Goal: Transaction & Acquisition: Purchase product/service

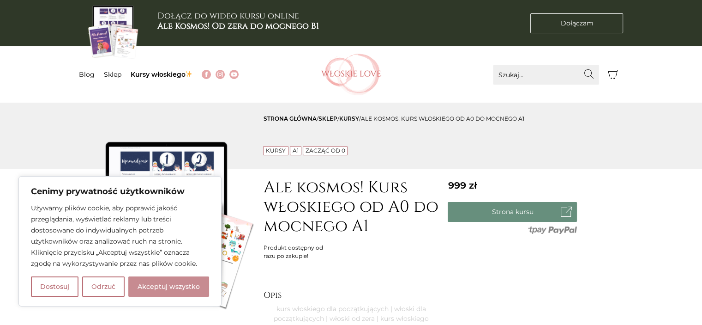
click at [188, 283] on button "Akceptuj wszystko" at bounding box center [168, 286] width 81 height 20
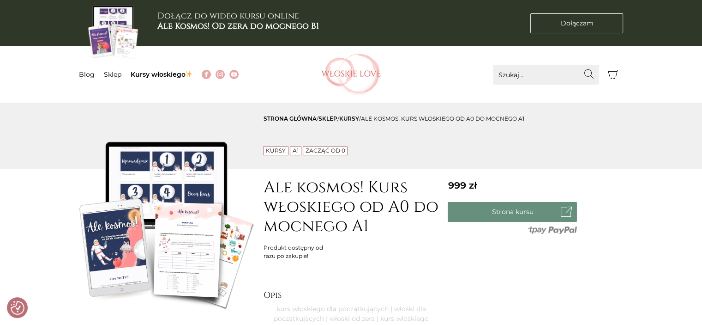
checkbox input "true"
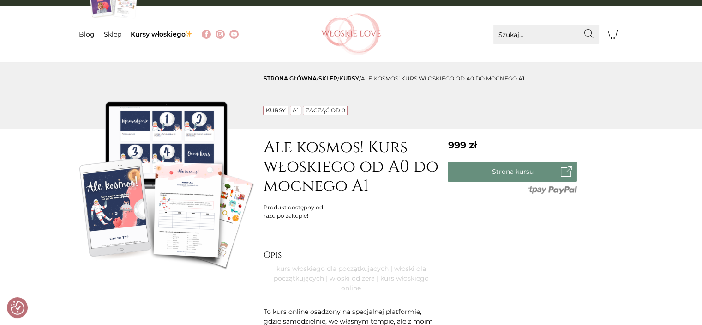
scroll to position [92, 0]
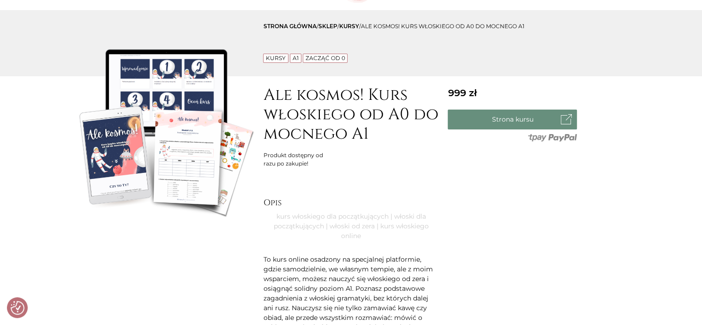
click at [191, 157] on img at bounding box center [167, 132] width 176 height 176
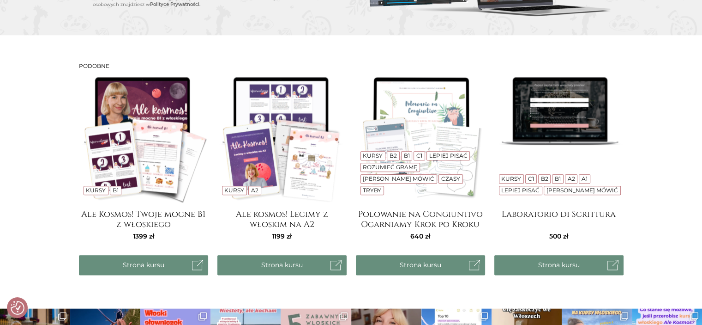
scroll to position [1108, 0]
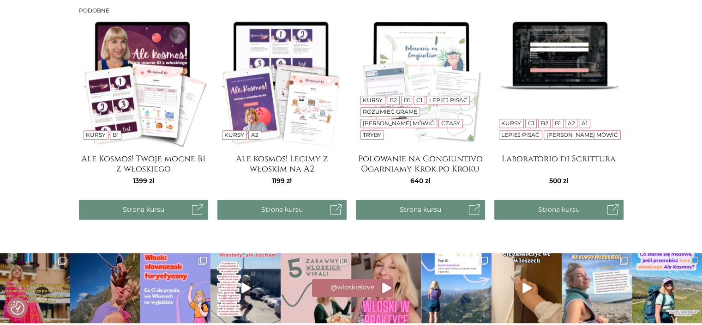
click at [546, 60] on img at bounding box center [559, 82] width 129 height 129
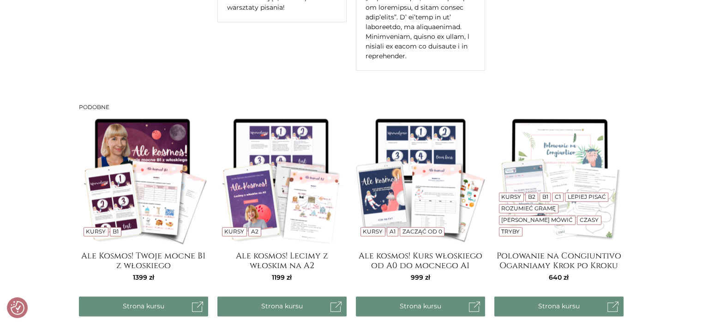
scroll to position [1201, 0]
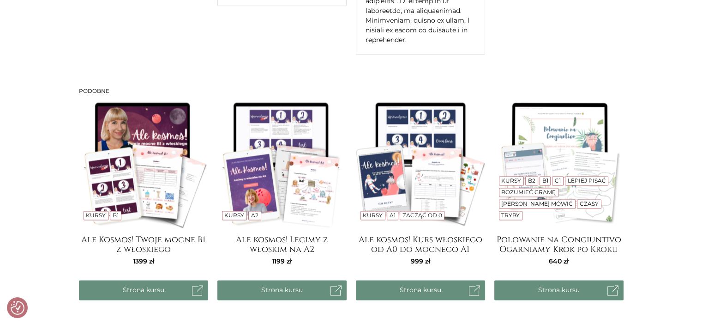
click at [315, 151] on img at bounding box center [282, 162] width 129 height 129
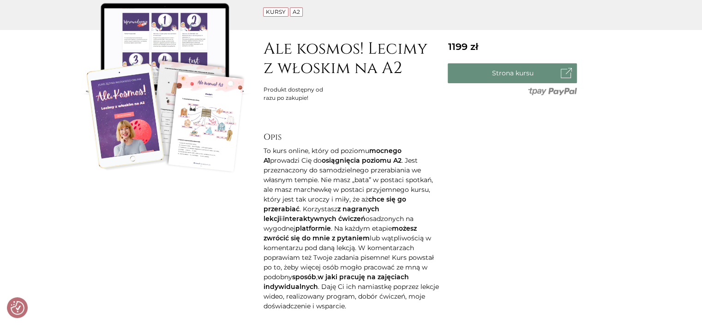
click at [207, 124] on img at bounding box center [167, 86] width 176 height 176
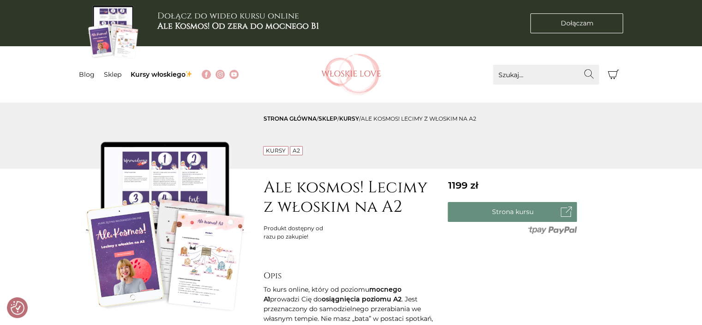
click at [161, 180] on img at bounding box center [167, 224] width 176 height 176
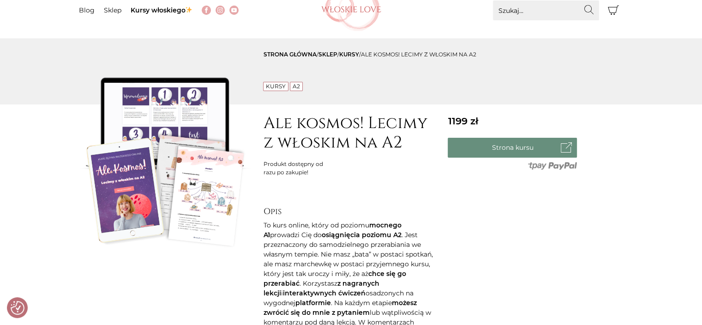
scroll to position [139, 0]
